Goal: Find specific page/section: Find specific page/section

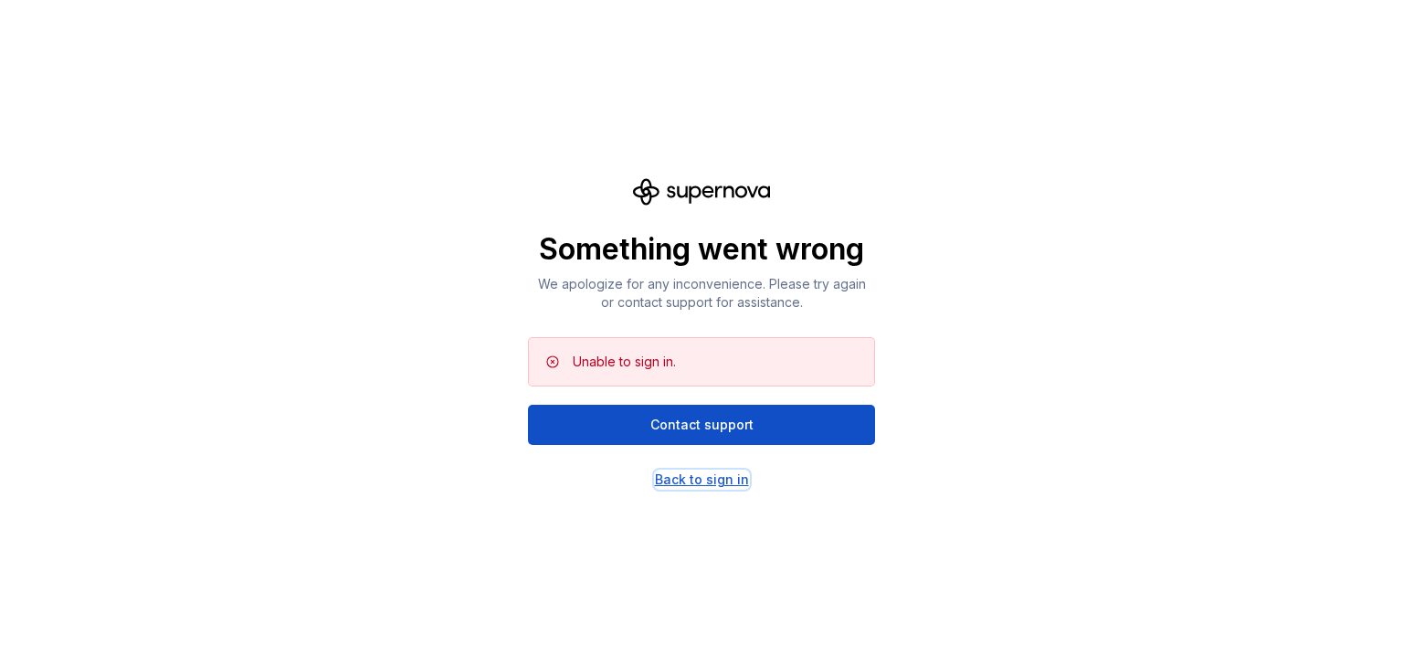
click at [692, 478] on div "Back to sign in" at bounding box center [702, 480] width 94 height 18
